Goal: Task Accomplishment & Management: Manage account settings

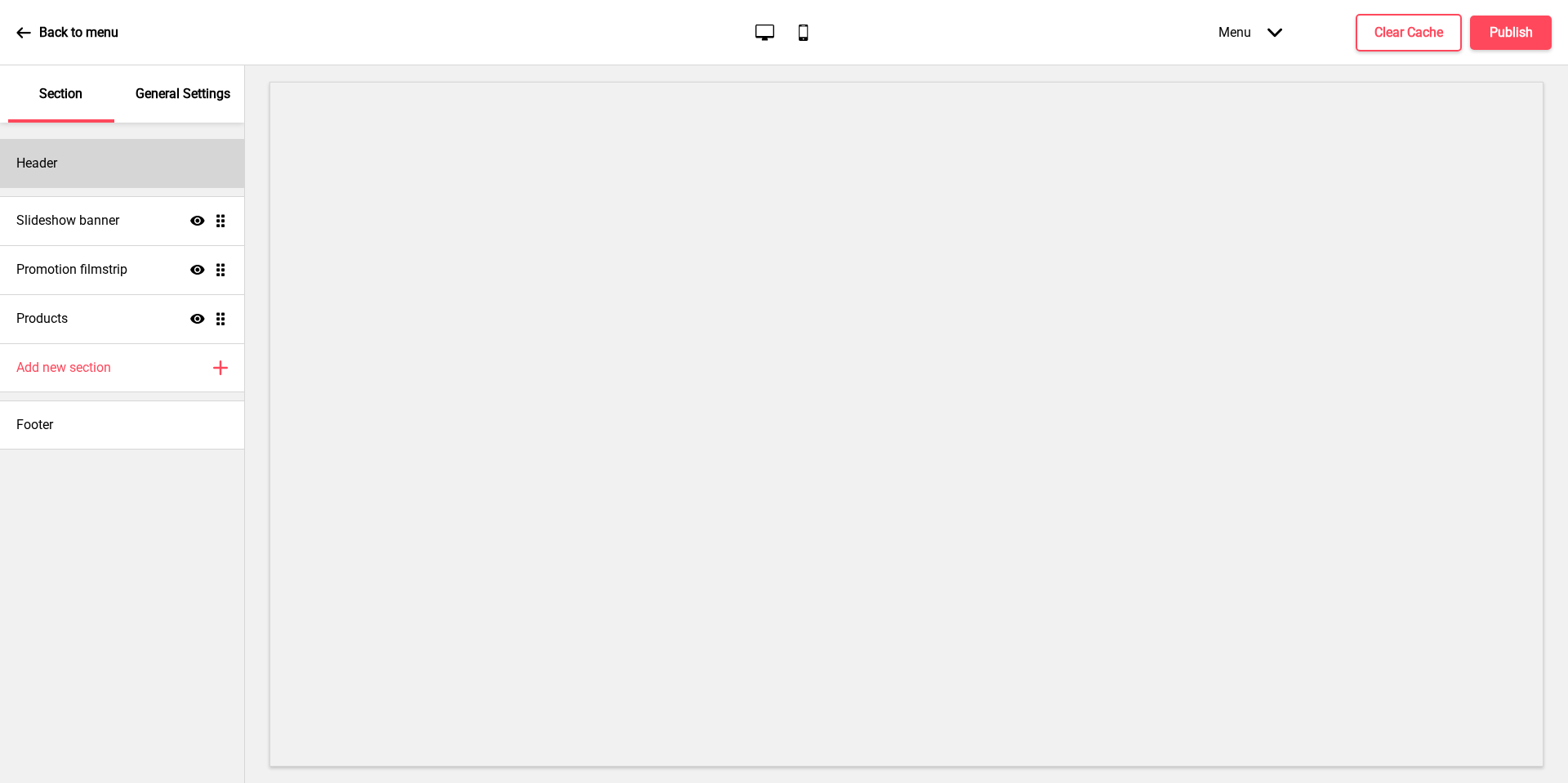
click at [143, 176] on div "Header" at bounding box center [122, 163] width 245 height 49
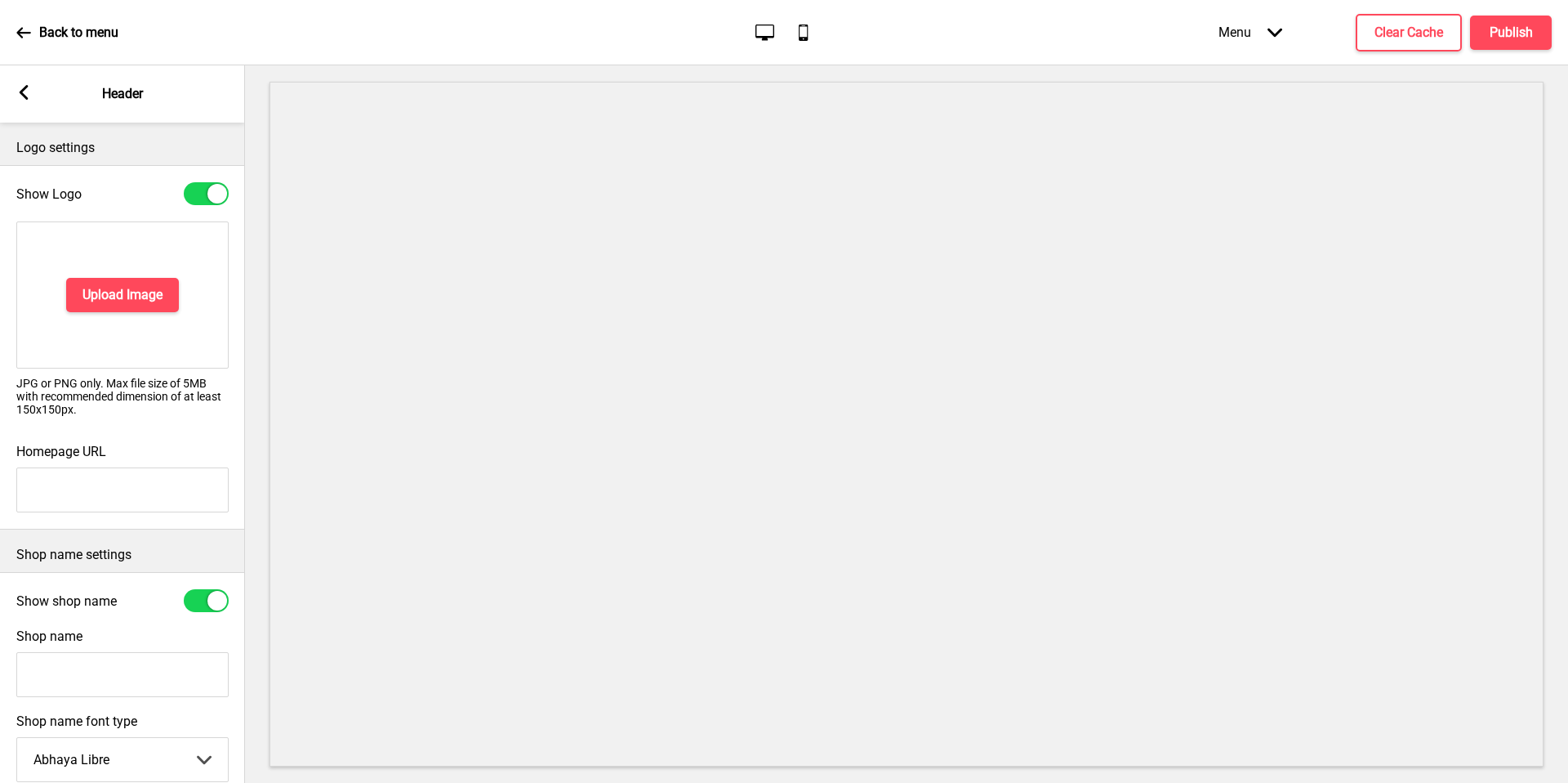
scroll to position [39, 0]
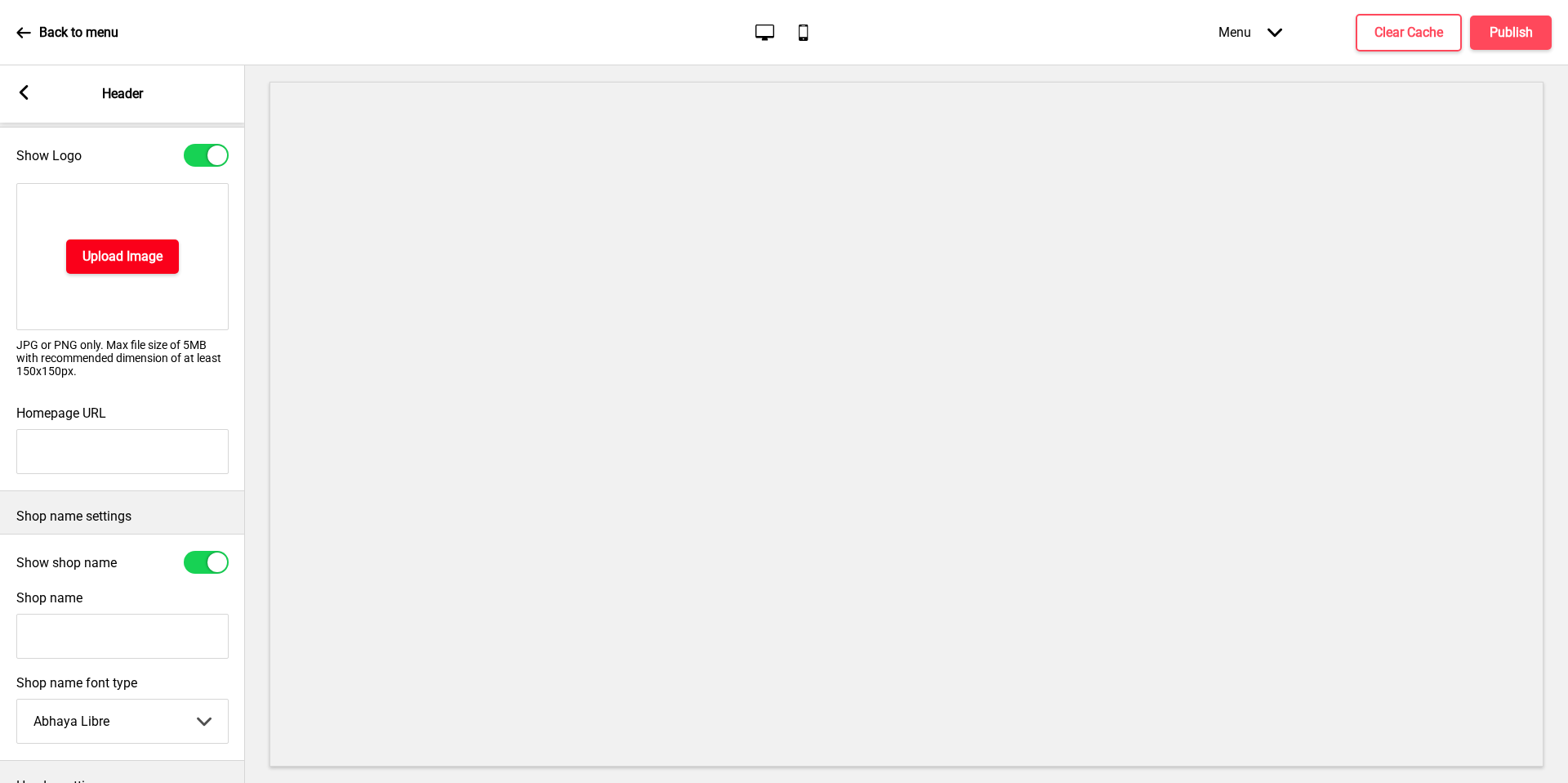
click at [130, 261] on h4 "Upload Image" at bounding box center [122, 257] width 80 height 18
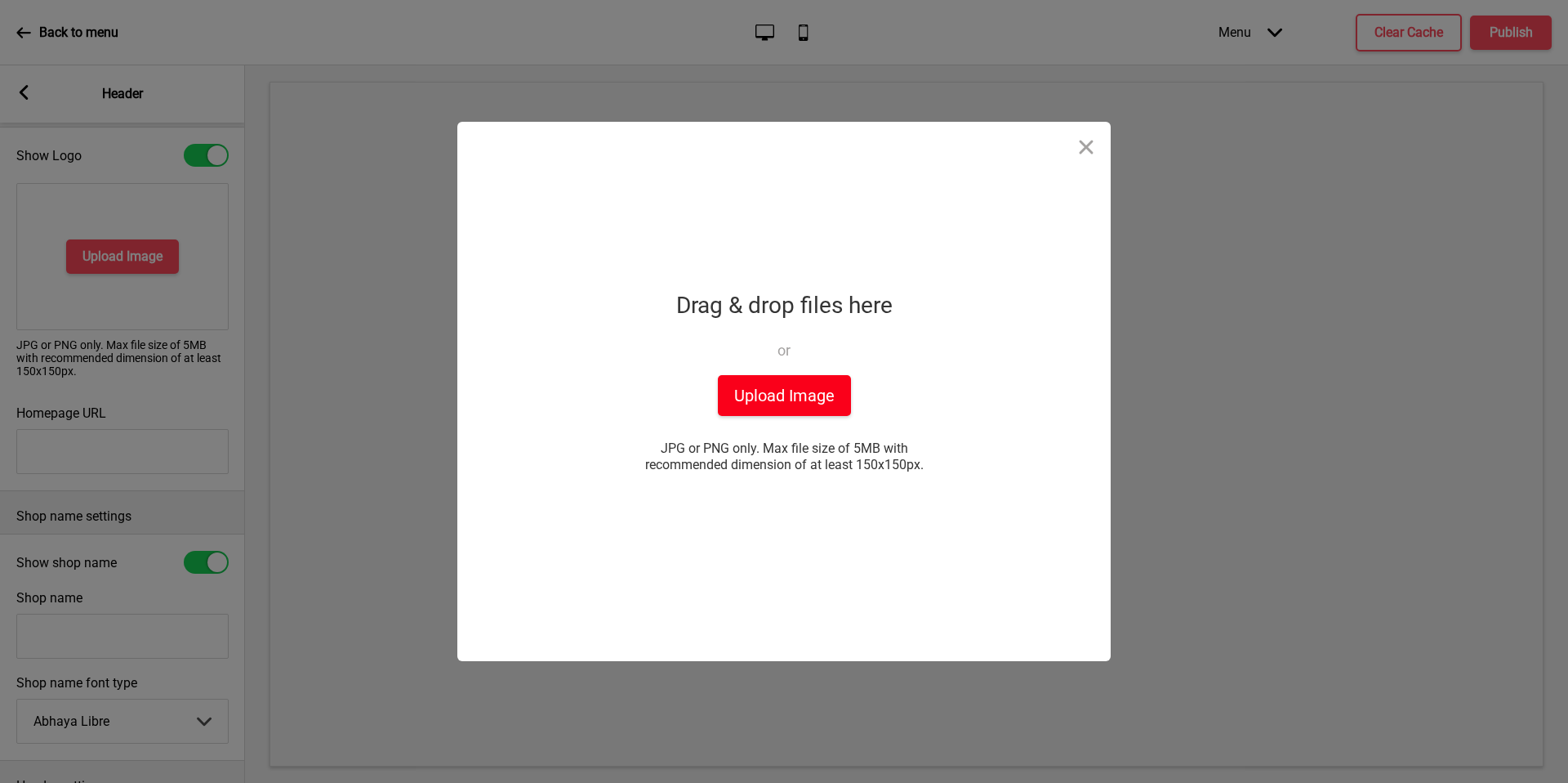
click at [770, 398] on button "Upload Image" at bounding box center [785, 395] width 133 height 41
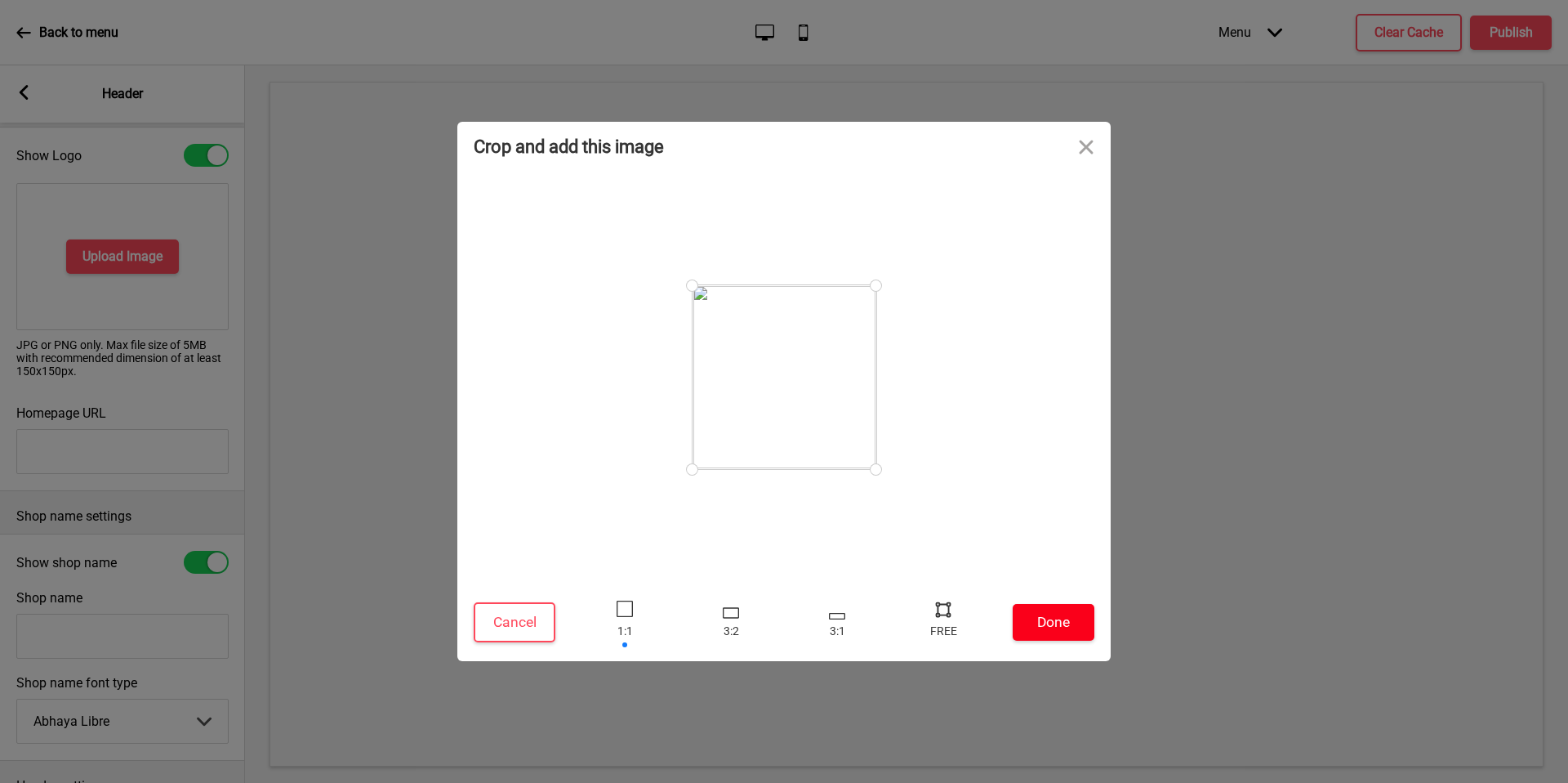
click at [1075, 633] on button "Done" at bounding box center [1054, 622] width 82 height 37
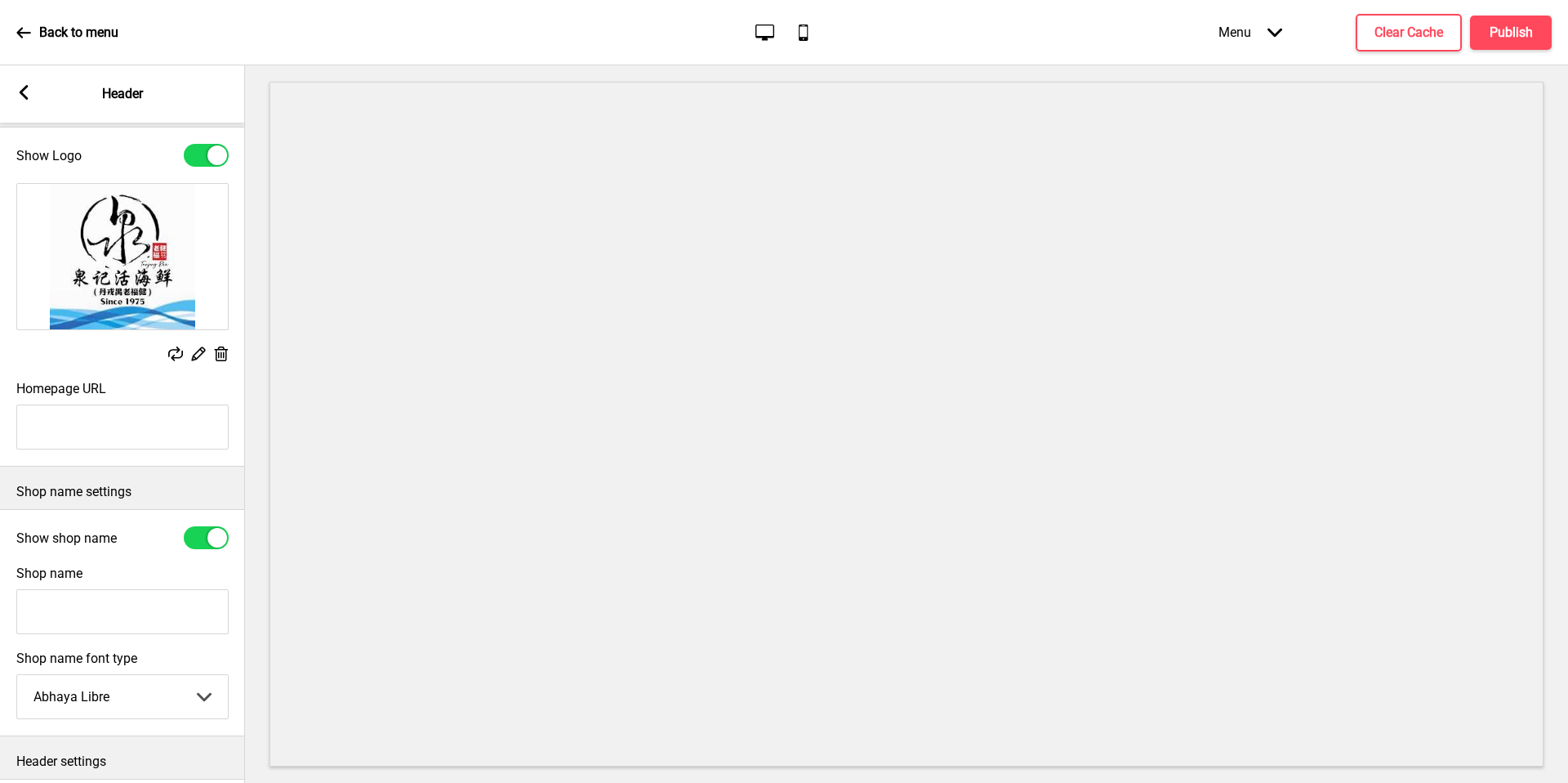
click at [164, 429] on input "Homepage URL" at bounding box center [121, 426] width 212 height 45
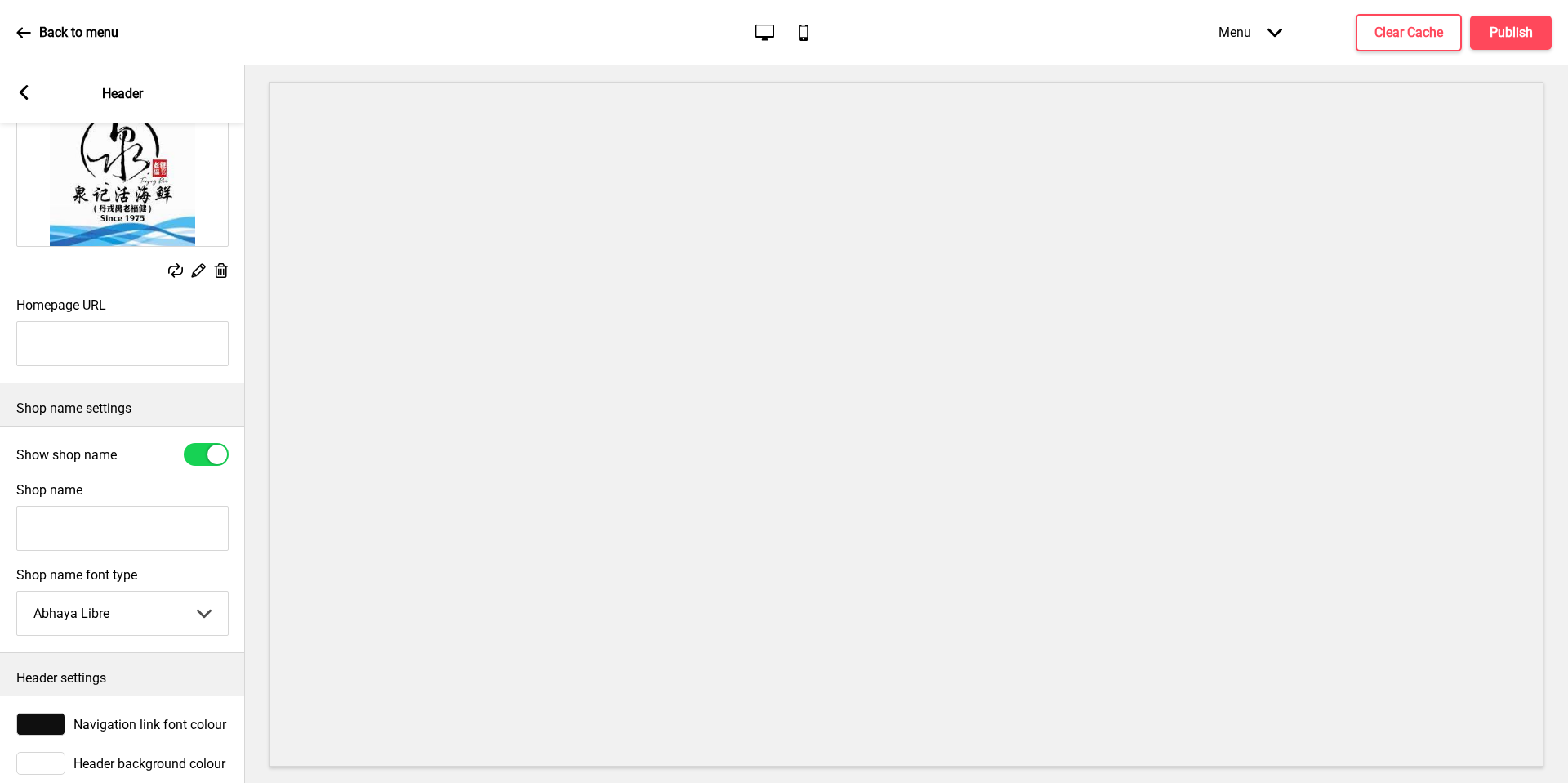
scroll to position [146, 0]
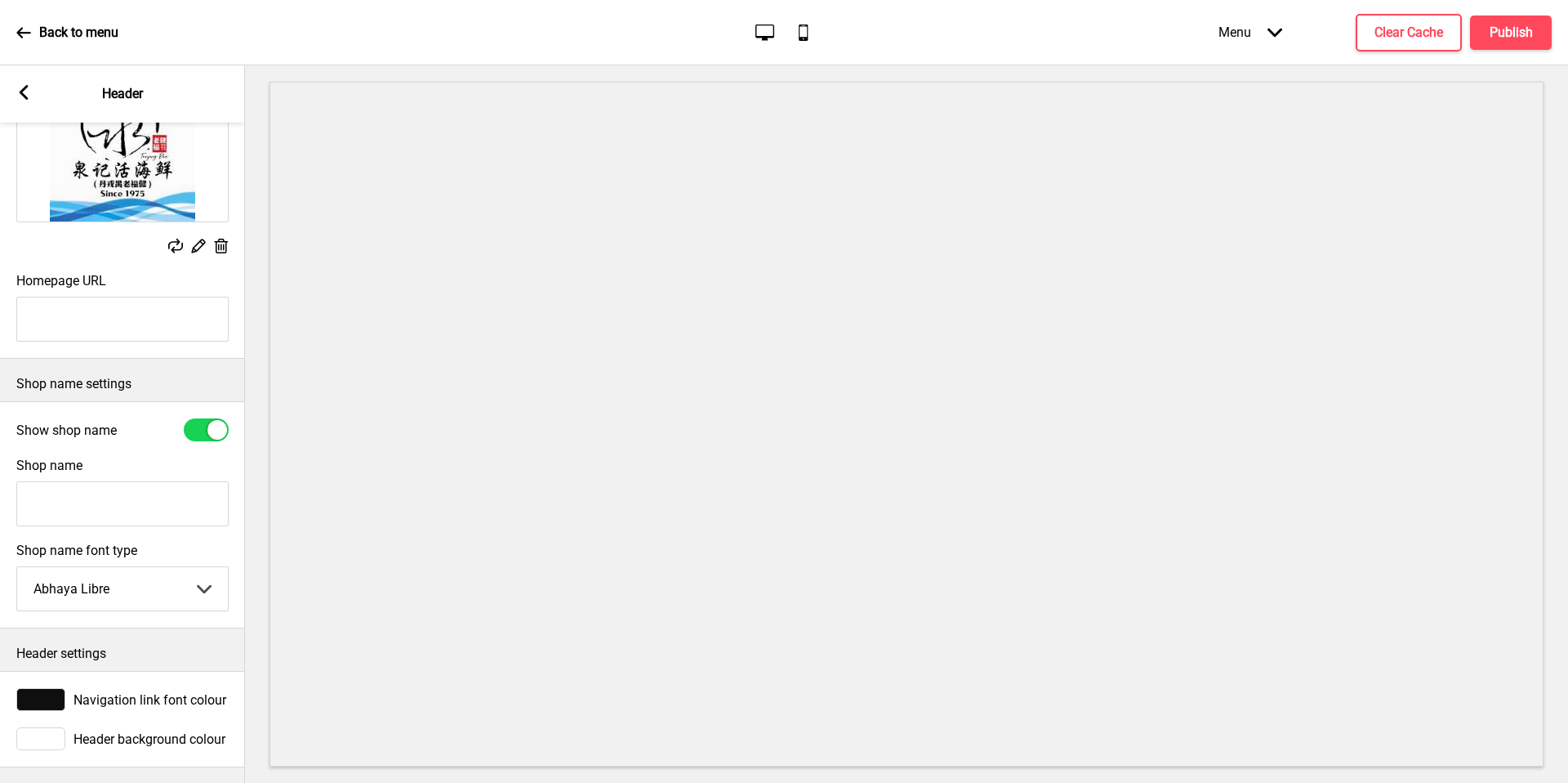
click at [146, 487] on input "Shop name" at bounding box center [121, 503] width 212 height 45
type input "[PERSON_NAME]"
click at [171, 588] on select "Abhaya Libre Abril Fatface Adobe Garamond Pro Arimo Arsenal Arvo Berkshire Swas…" at bounding box center [122, 589] width 211 height 44
click at [19, 99] on div "Arrow left" at bounding box center [23, 94] width 15 height 18
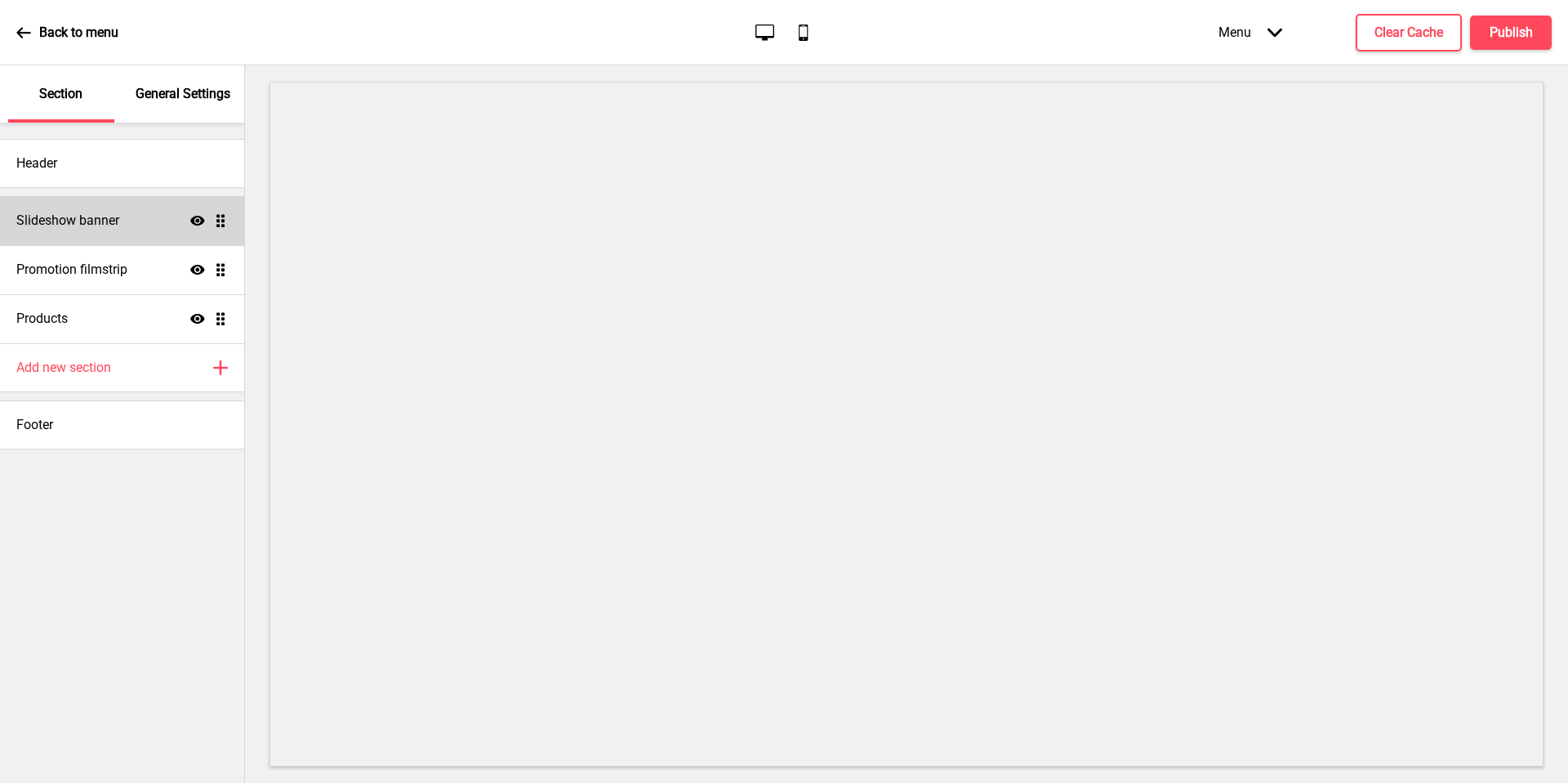
click at [176, 220] on div "Slideshow banner Show Drag" at bounding box center [122, 220] width 245 height 49
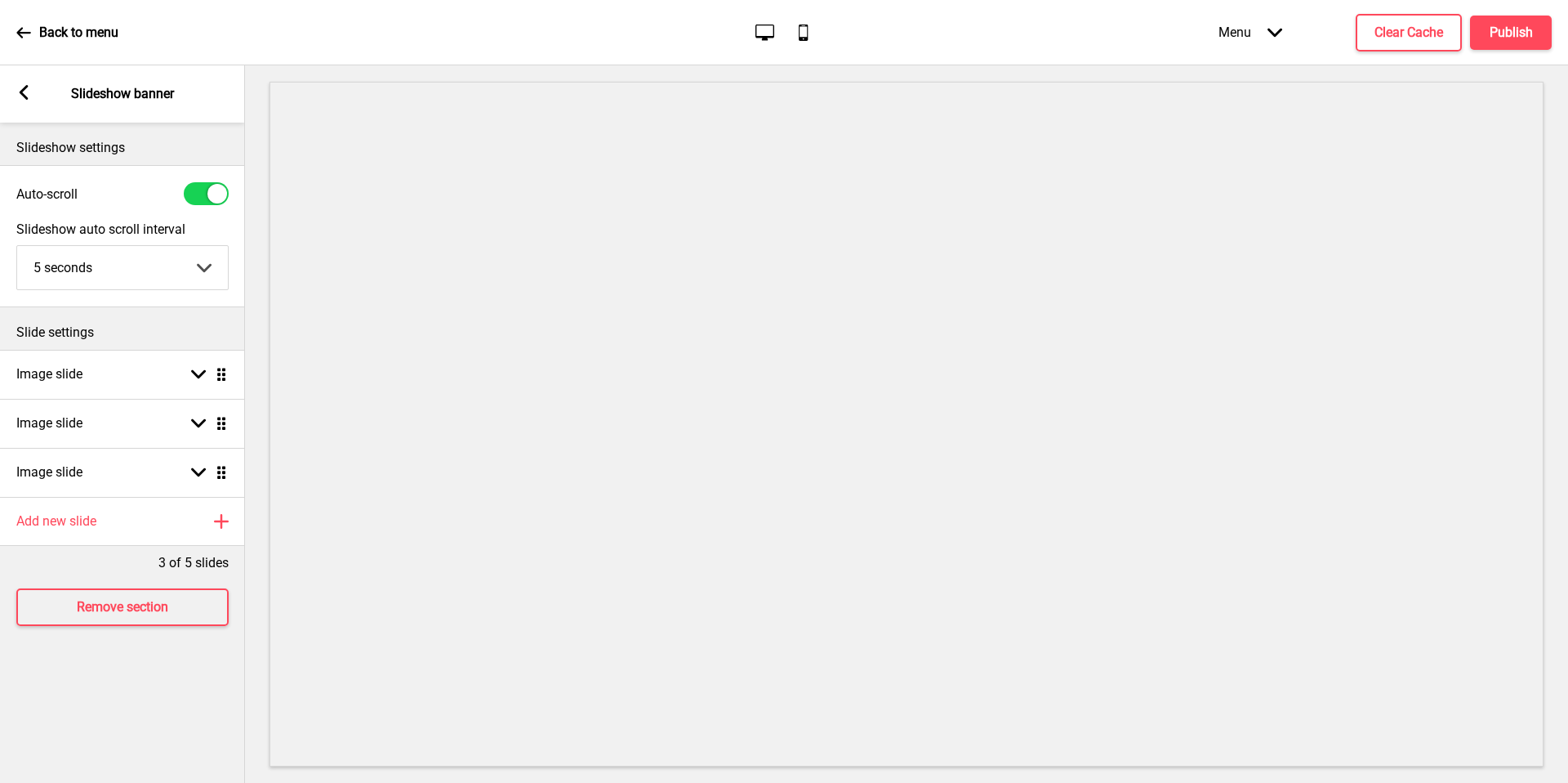
click at [19, 97] on rect at bounding box center [23, 92] width 15 height 15
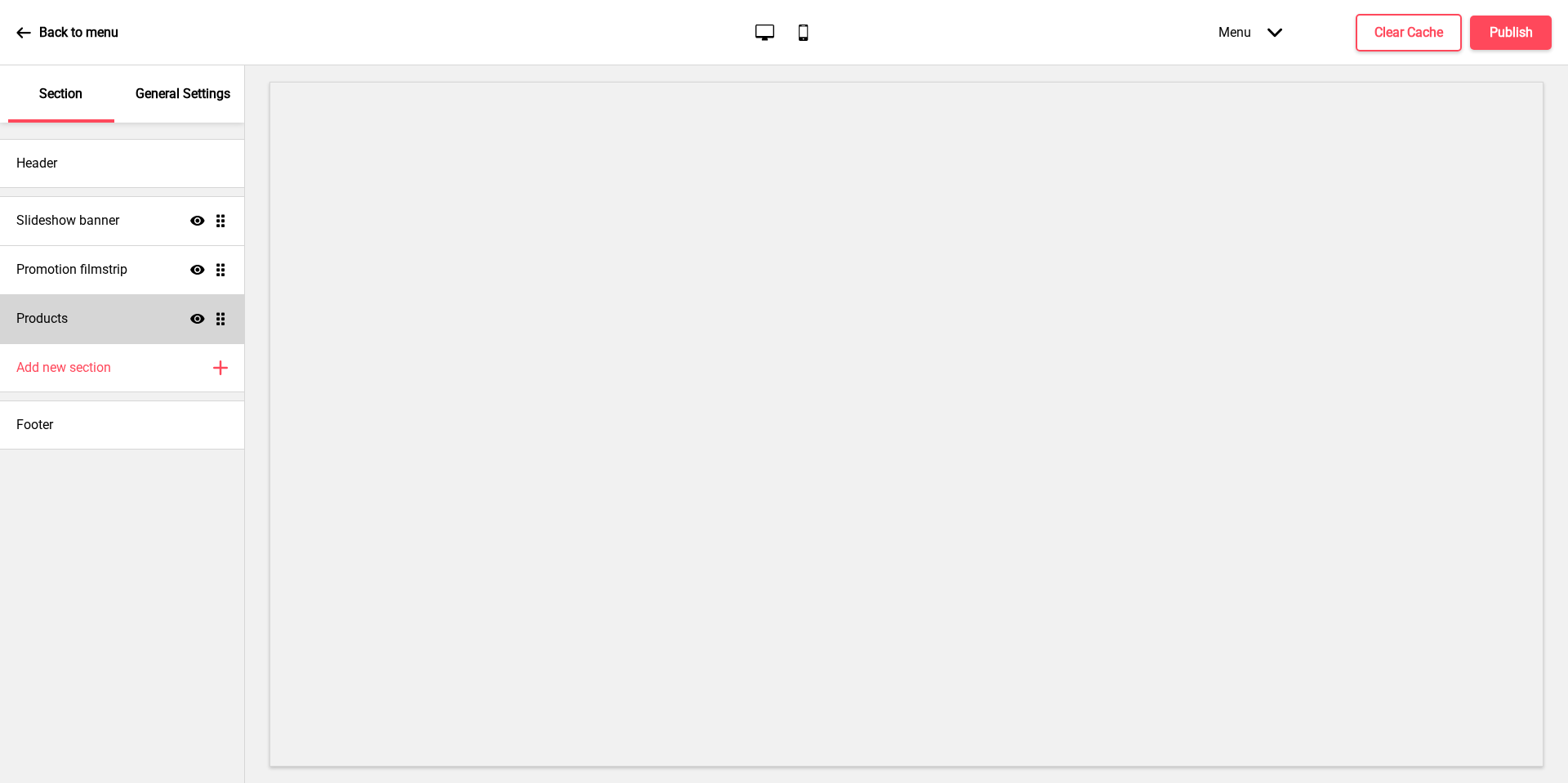
click at [121, 317] on div "Products Show Drag" at bounding box center [122, 318] width 245 height 49
select select "side"
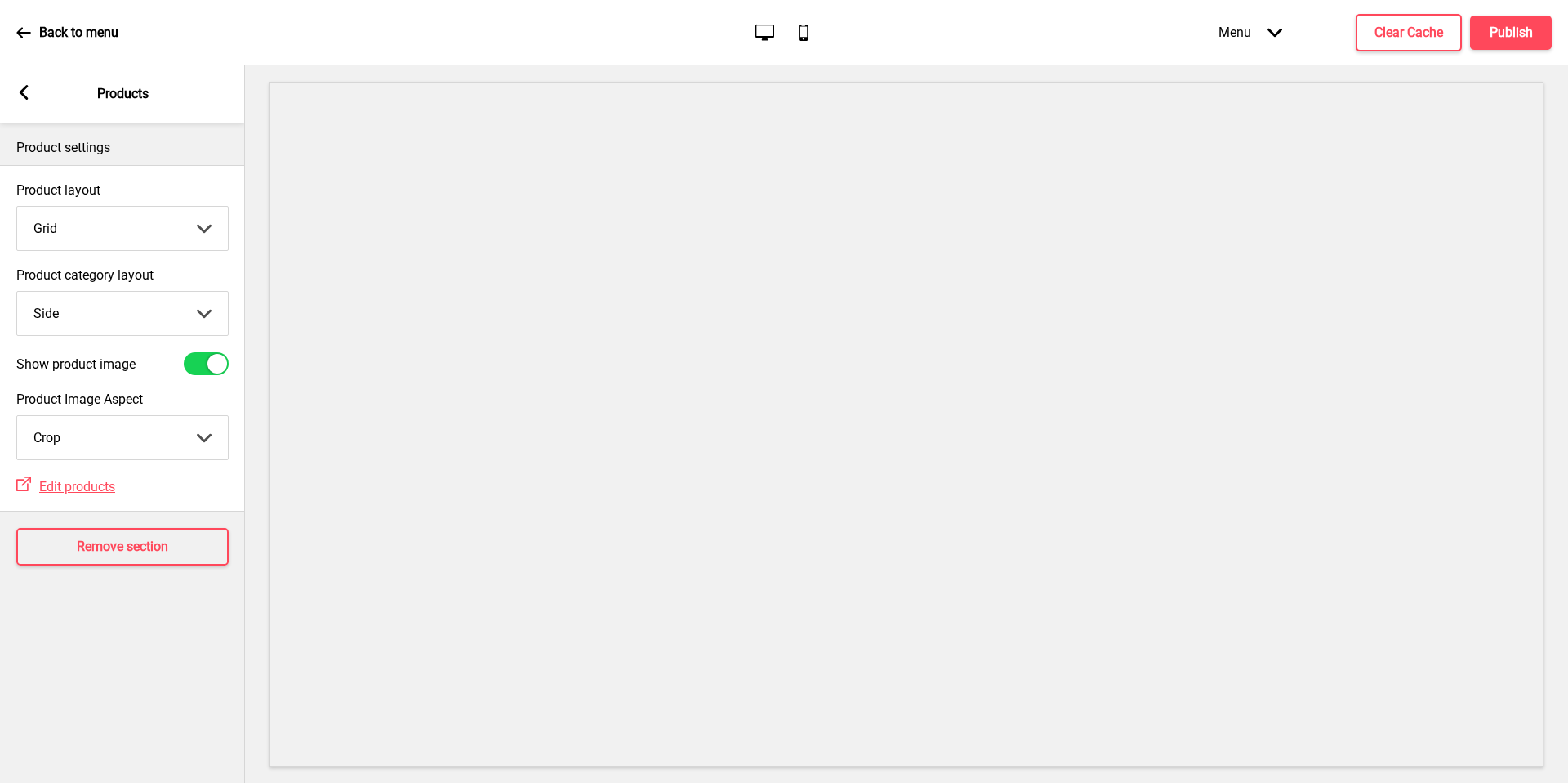
click at [11, 75] on div "Arrow left Products" at bounding box center [122, 94] width 245 height 57
click at [22, 93] on icon at bounding box center [24, 92] width 9 height 15
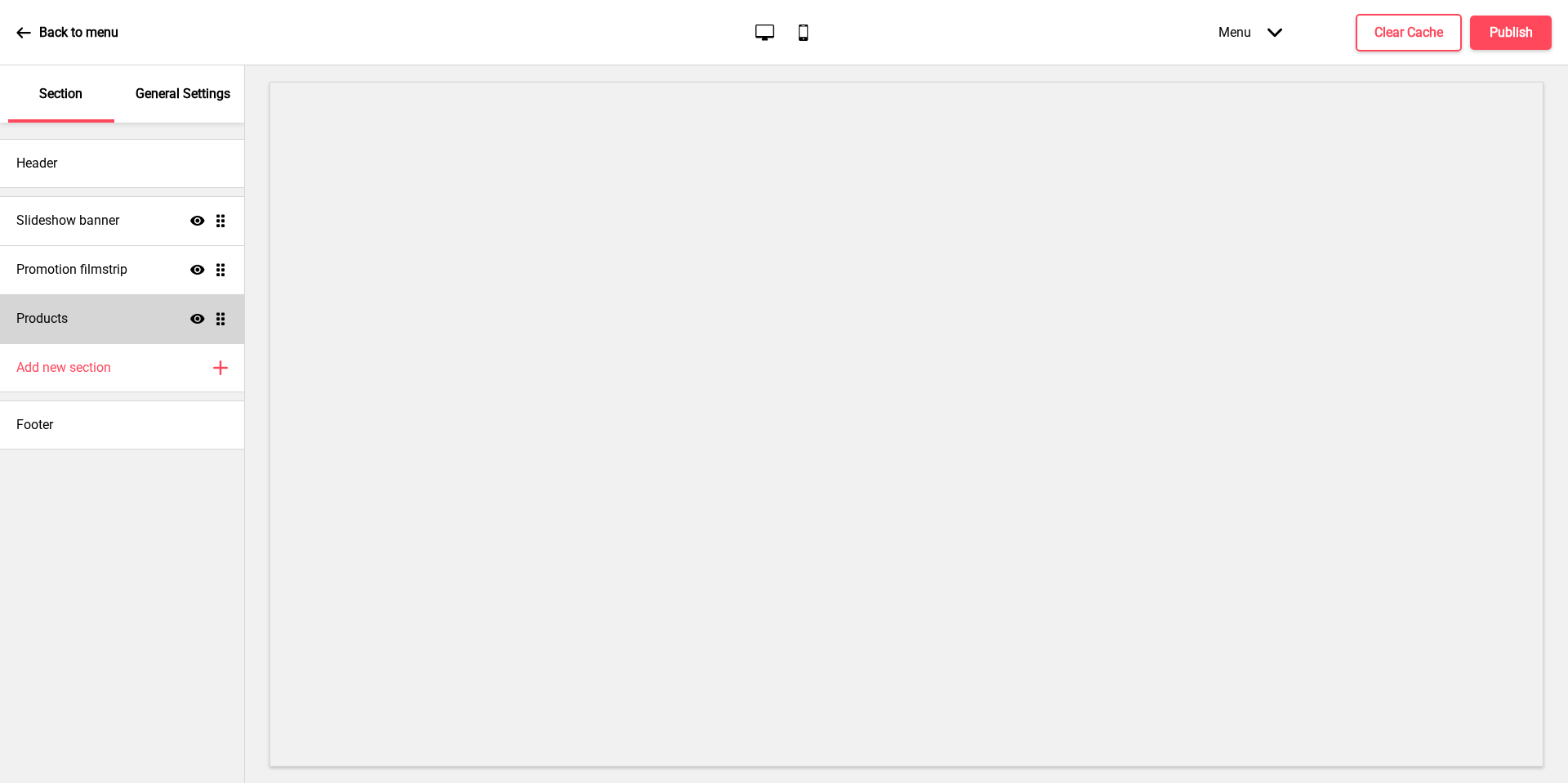
click at [194, 317] on icon at bounding box center [197, 318] width 15 height 10
click at [194, 317] on icon at bounding box center [197, 318] width 15 height 12
click at [153, 431] on div "Footer" at bounding box center [122, 424] width 245 height 49
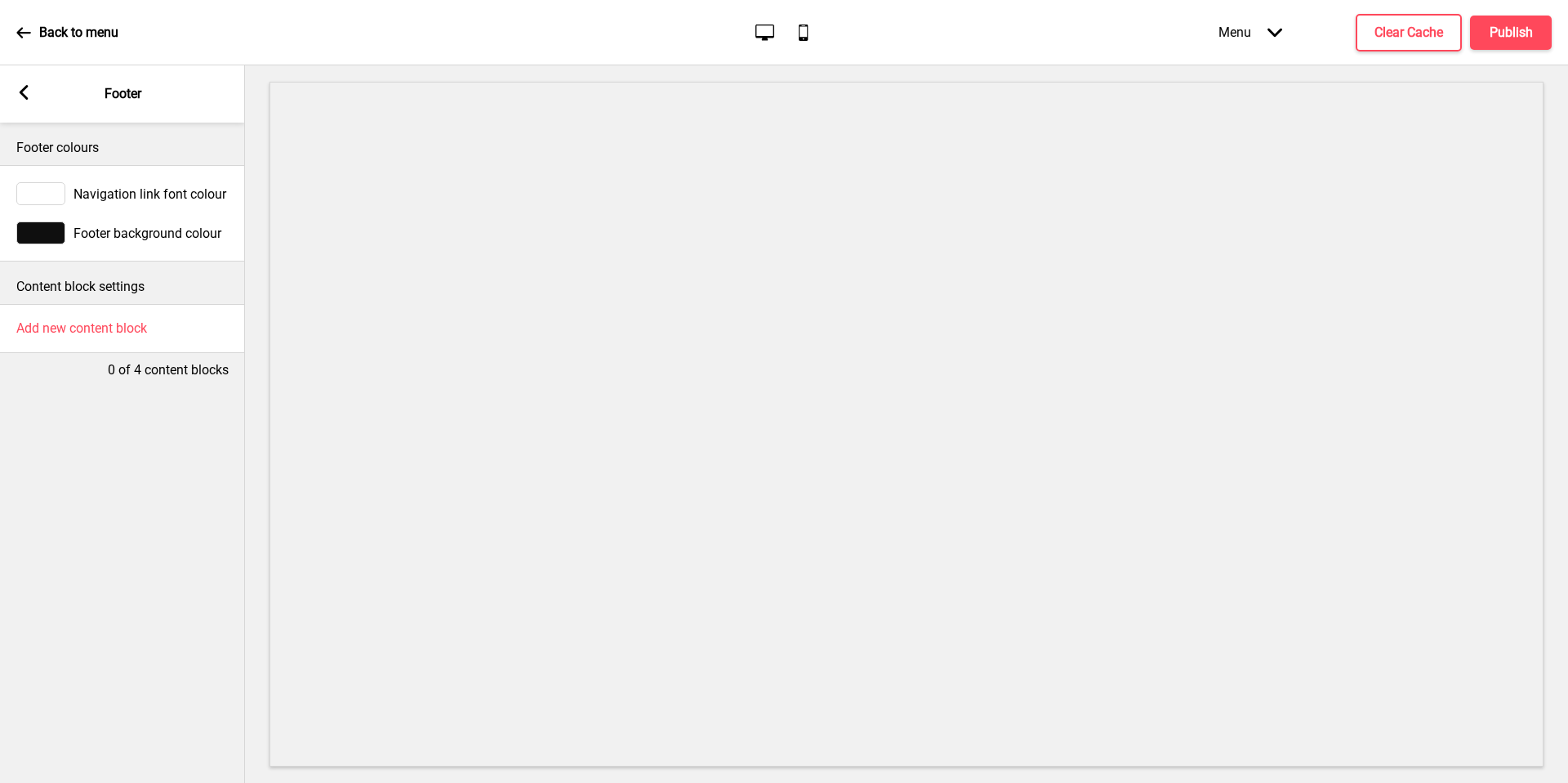
click at [31, 85] on div "Arrow left Footer" at bounding box center [122, 94] width 245 height 57
click at [25, 97] on icon at bounding box center [24, 92] width 9 height 15
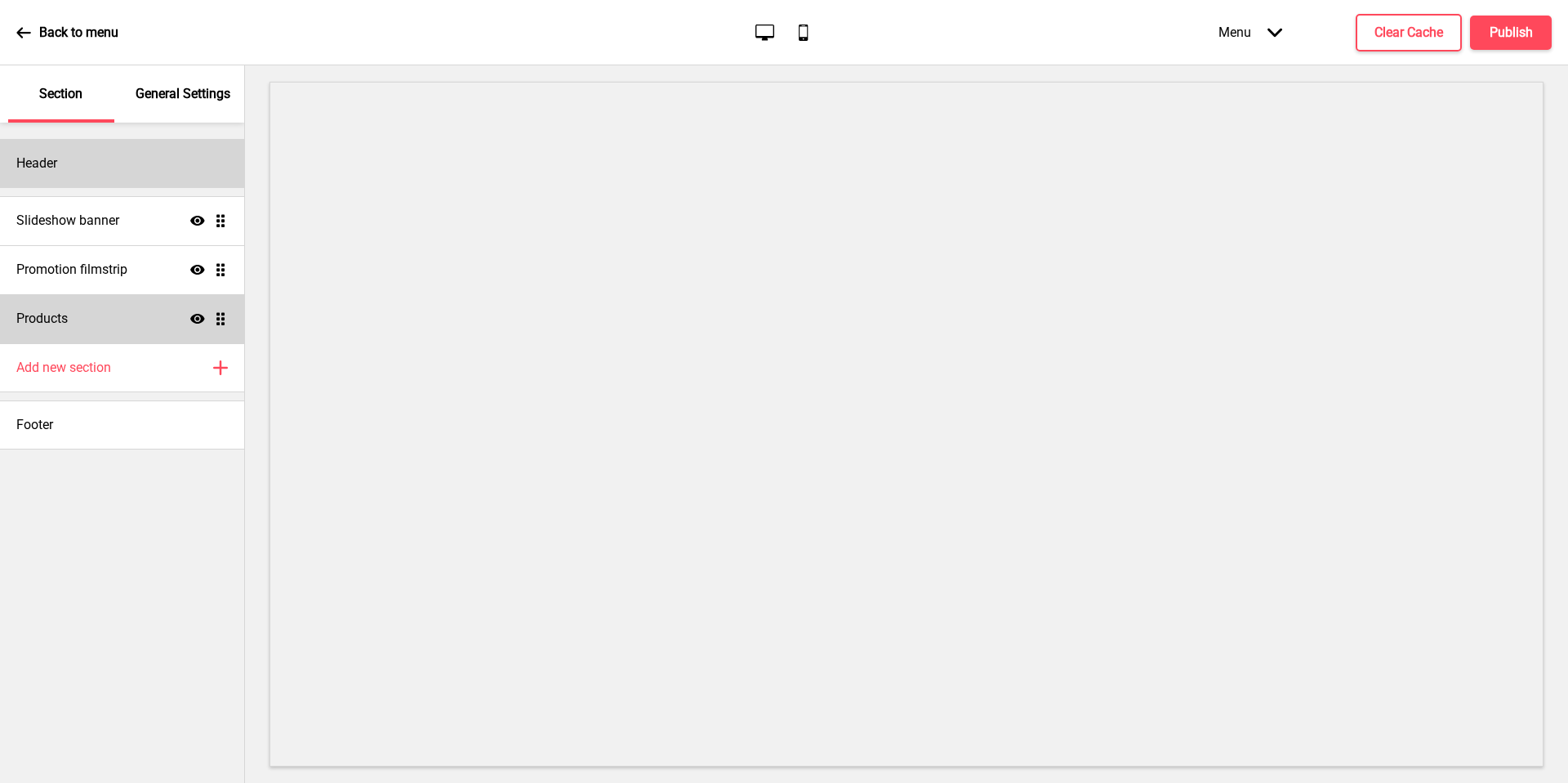
click at [89, 162] on div "Header" at bounding box center [122, 163] width 245 height 49
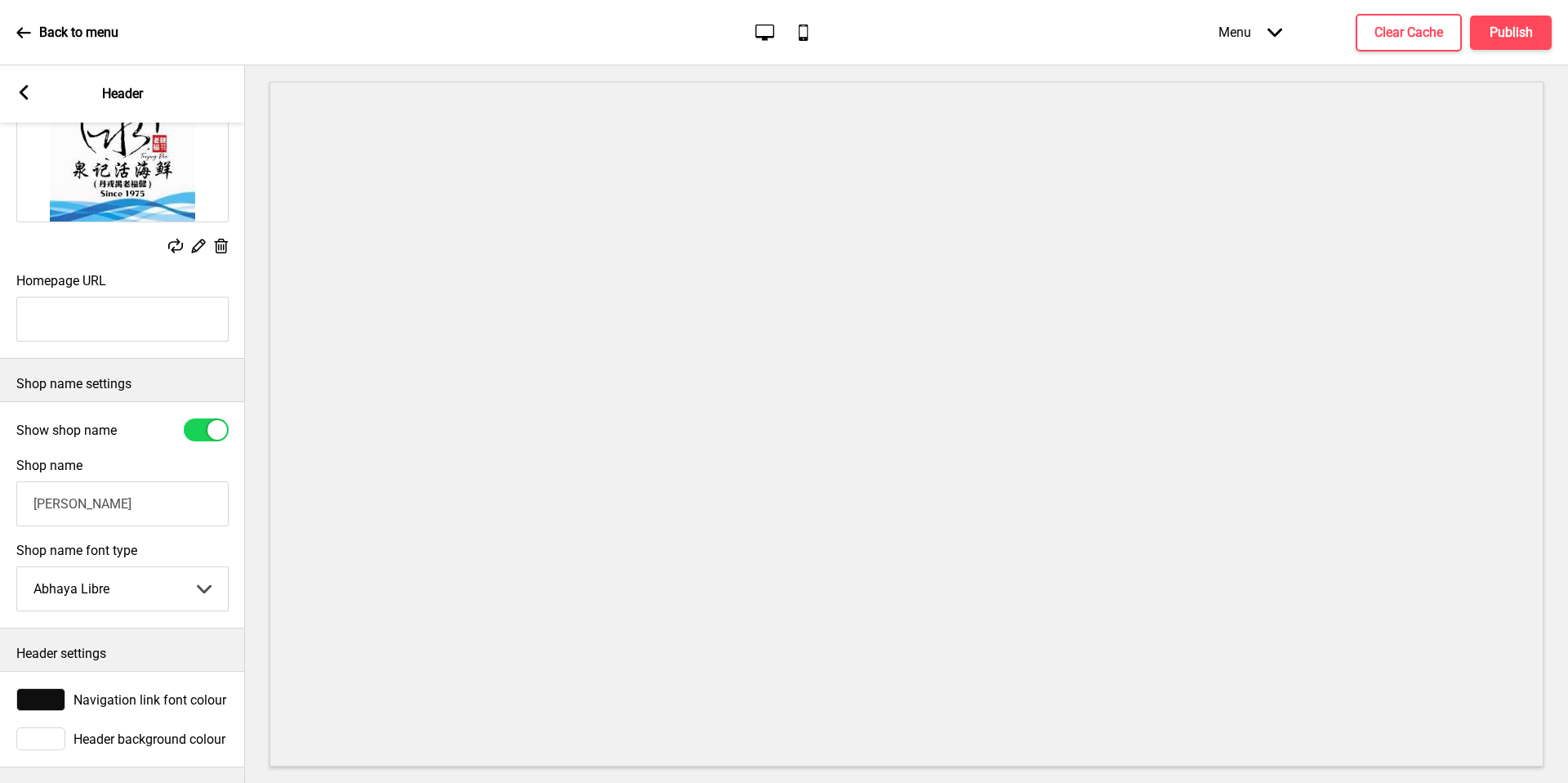
click at [133, 691] on span "Navigation link font colour" at bounding box center [150, 699] width 153 height 16
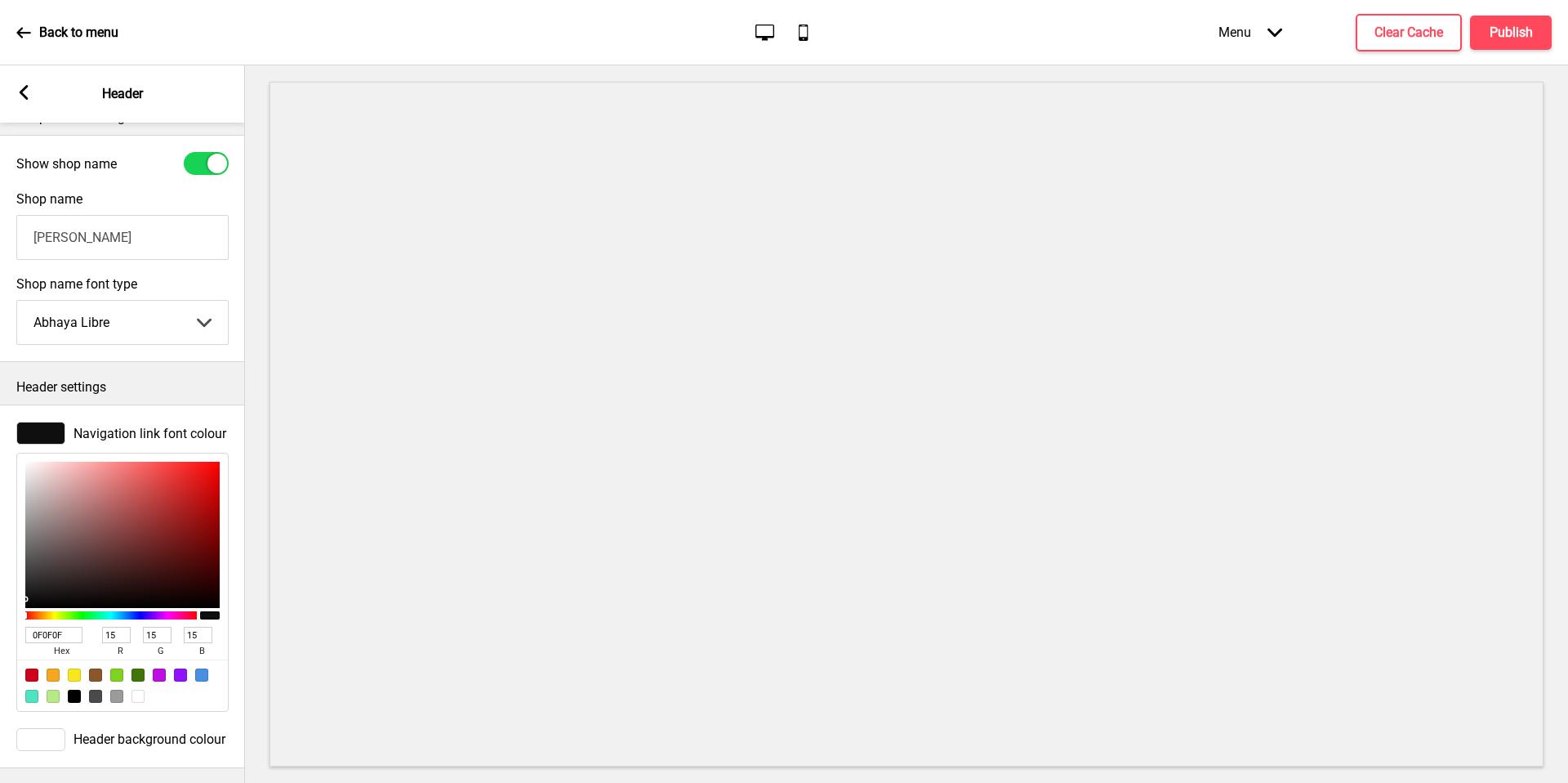
click at [52, 738] on div at bounding box center [40, 739] width 49 height 23
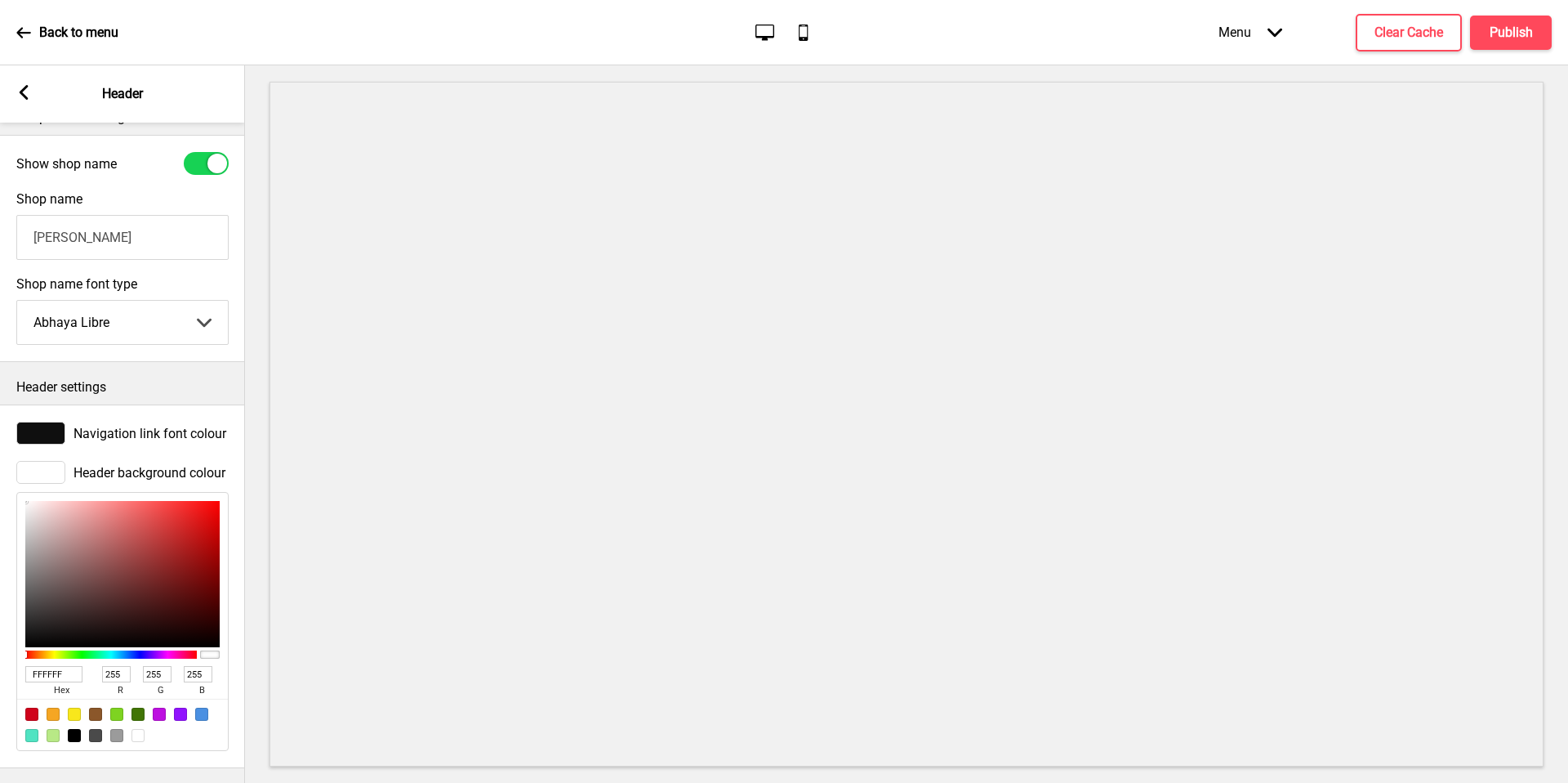
click at [127, 429] on span "Navigation link font colour" at bounding box center [150, 434] width 153 height 16
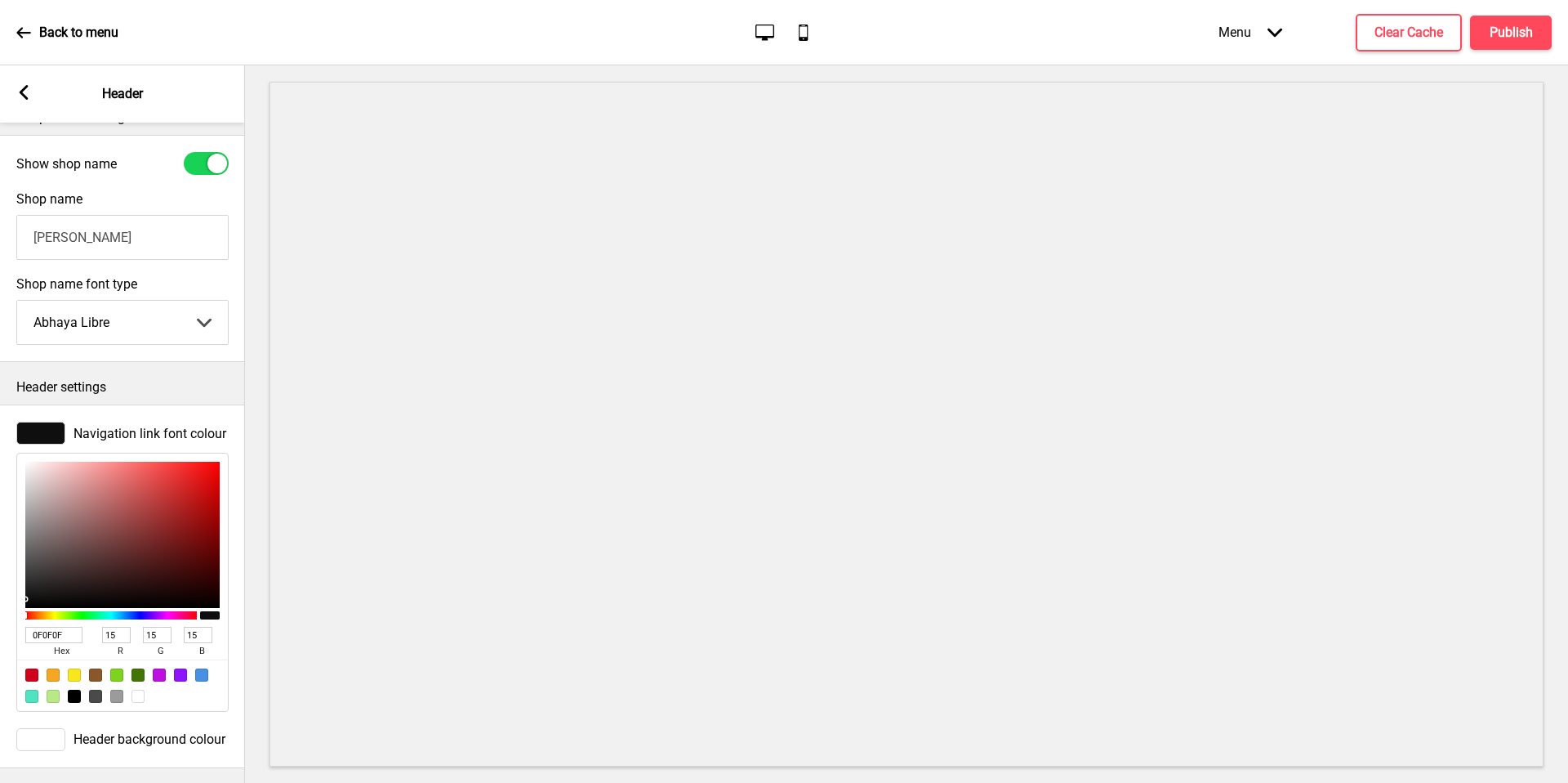
click at [778, 16] on div "Back to menu Desktop Mobile Menu Arrow down Product Page Store Information Chec…" at bounding box center [784, 33] width 1568 height 66
click at [801, 34] on icon "Mobile" at bounding box center [803, 32] width 22 height 22
click at [765, 33] on icon "Desktop" at bounding box center [765, 32] width 22 height 22
click at [18, 98] on rect at bounding box center [23, 92] width 15 height 15
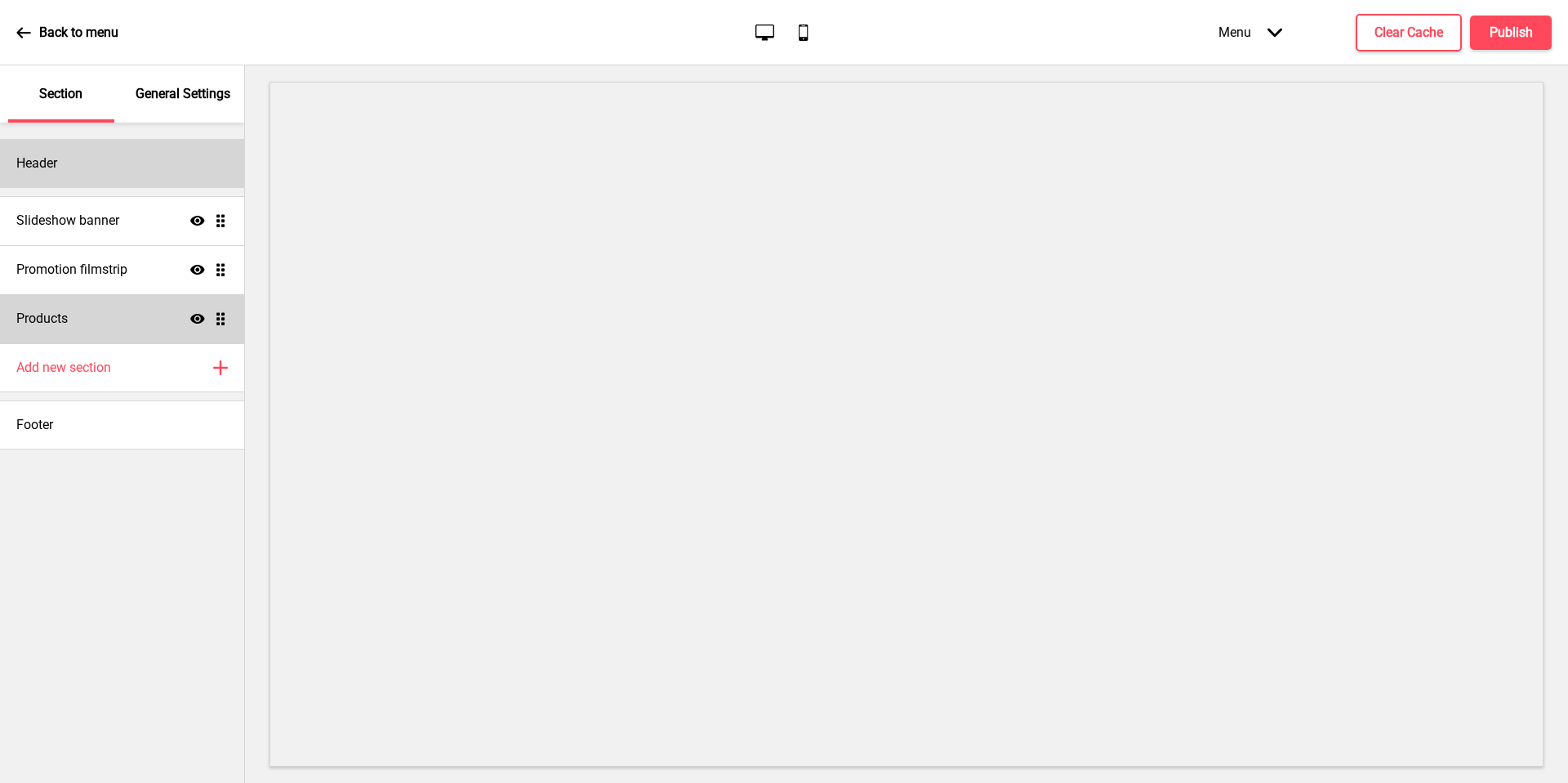
click at [106, 156] on div "Header" at bounding box center [122, 163] width 245 height 49
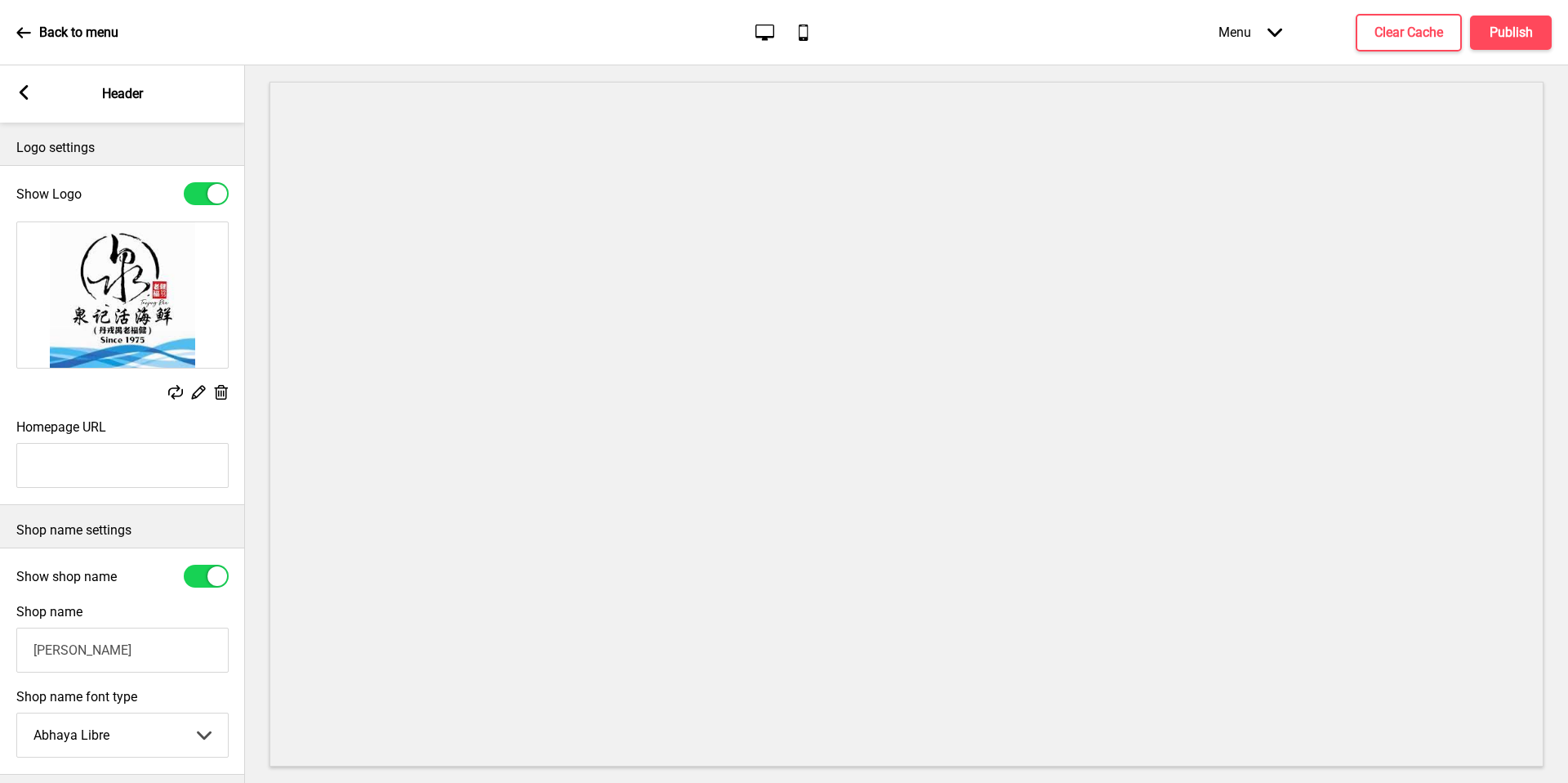
click at [1249, 34] on div "Menu Arrow down" at bounding box center [1251, 32] width 97 height 48
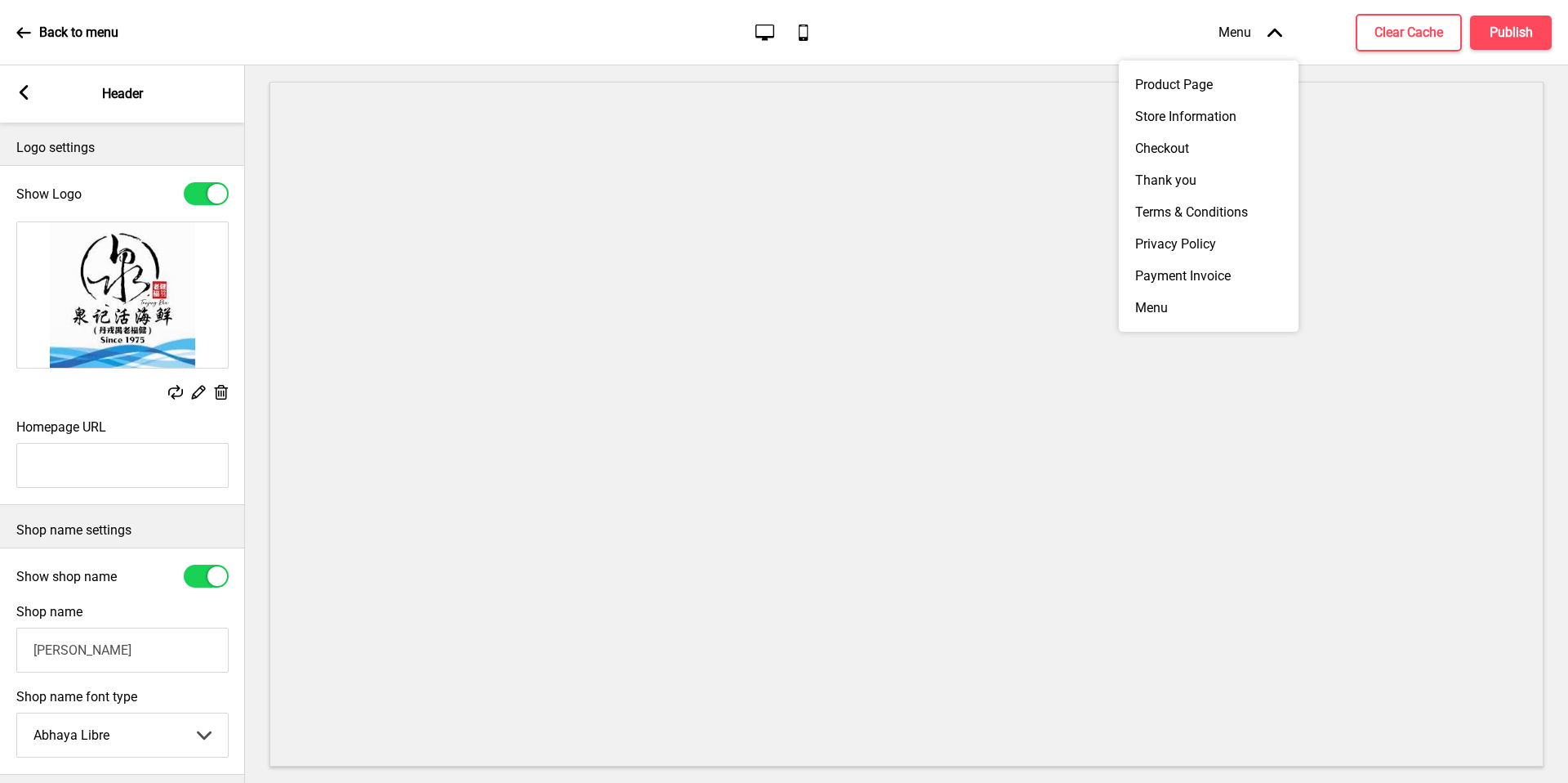
click at [1249, 31] on div "Menu Arrow up" at bounding box center [1251, 32] width 97 height 48
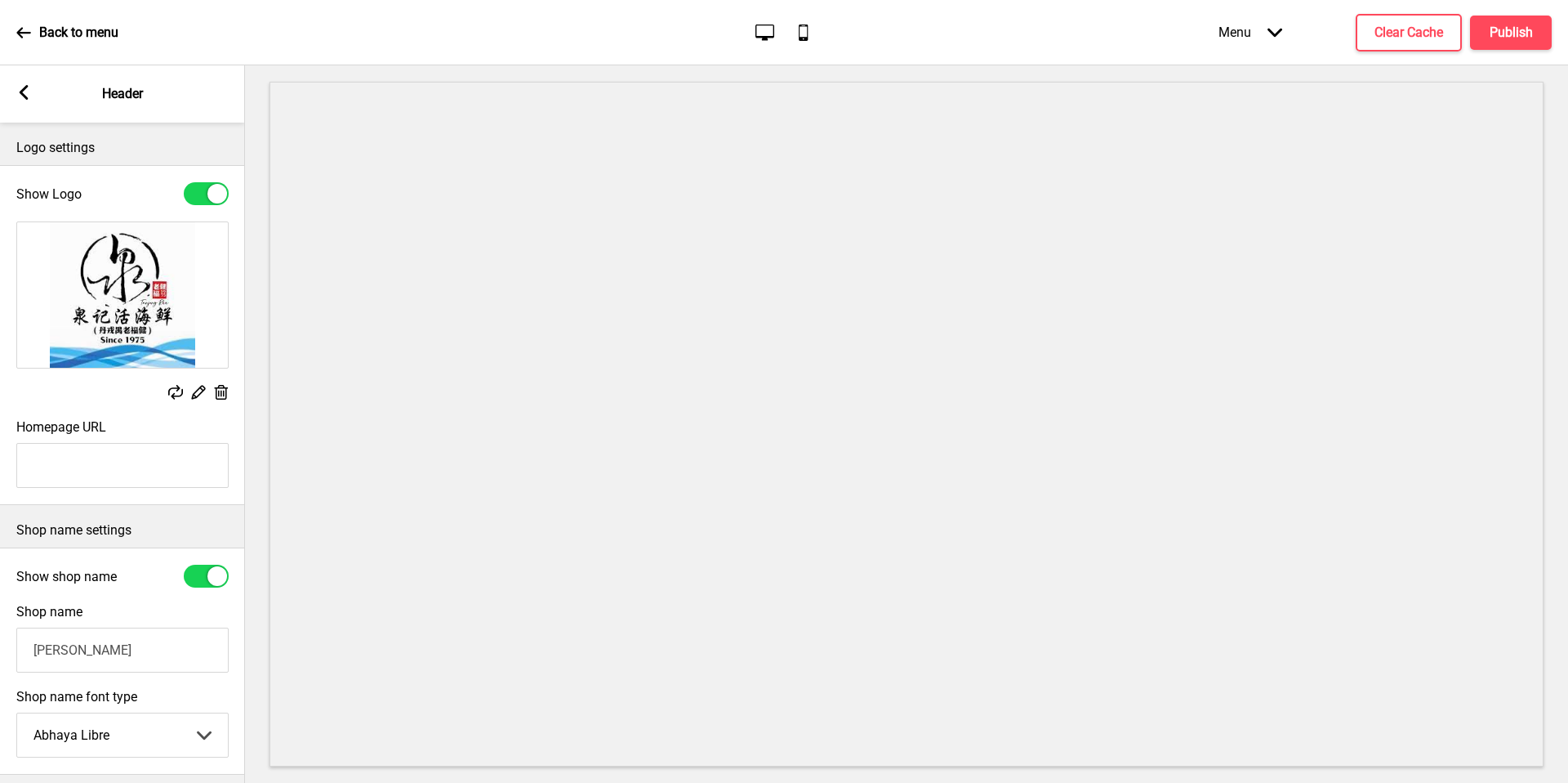
click at [20, 86] on rect at bounding box center [23, 92] width 15 height 15
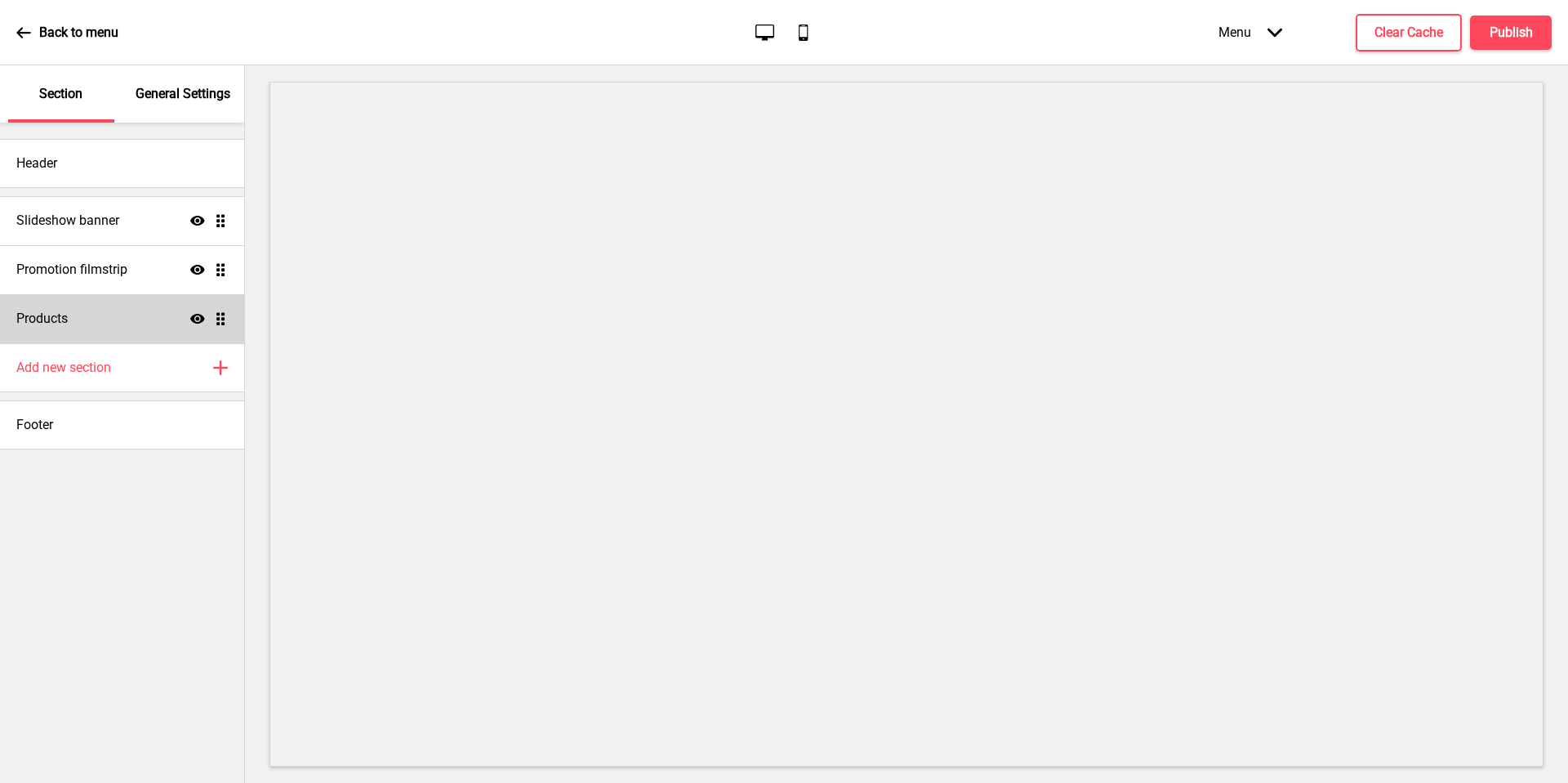
click at [30, 48] on div "Back to menu" at bounding box center [67, 33] width 102 height 44
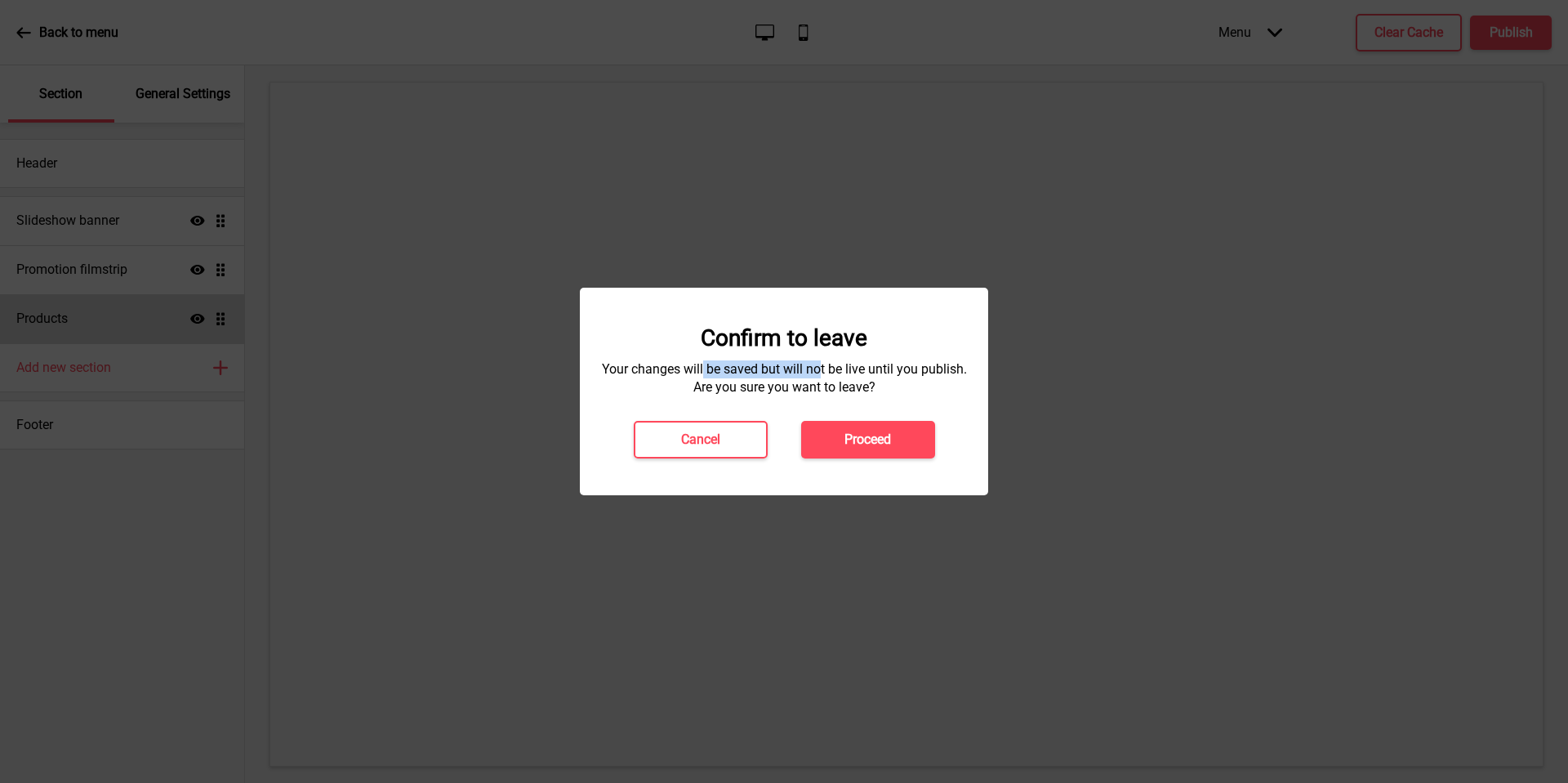
drag, startPoint x: 703, startPoint y: 367, endPoint x: 822, endPoint y: 376, distance: 119.3
click at [822, 376] on h4 "Your changes will be saved but will not be live until you publish. Are you sure…" at bounding box center [784, 378] width 376 height 36
click at [834, 426] on button "Proceed" at bounding box center [868, 440] width 134 height 38
